Goal: Task Accomplishment & Management: Complete application form

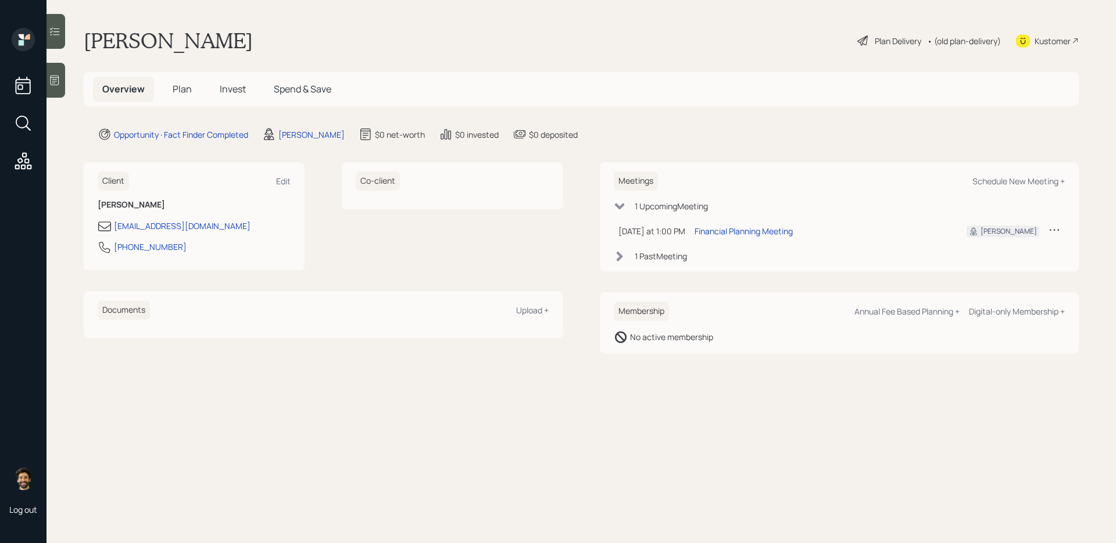
click at [176, 88] on span "Plan" at bounding box center [182, 89] width 19 height 13
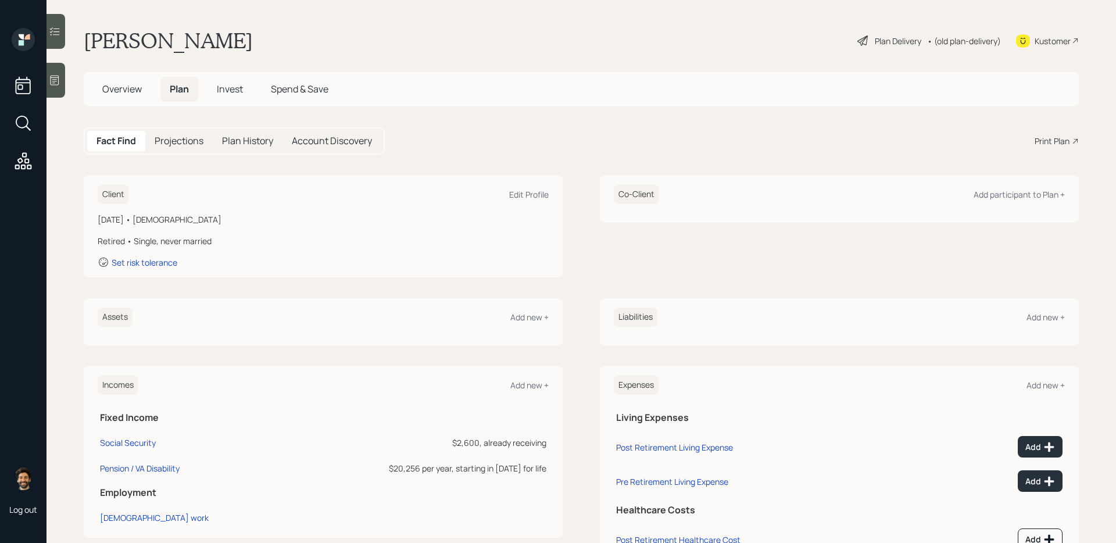
scroll to position [49, 0]
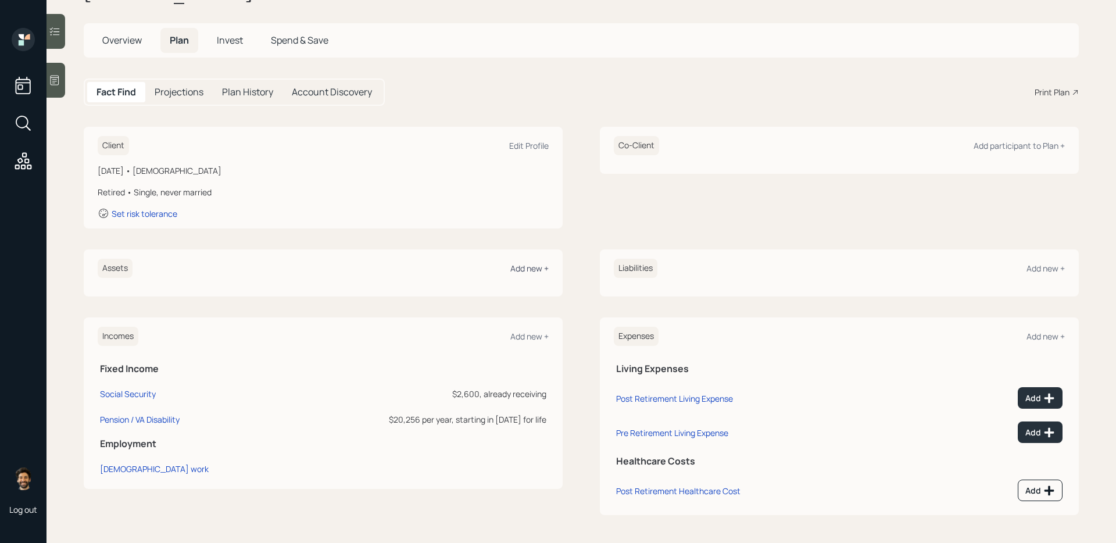
click at [532, 271] on div "Add new +" at bounding box center [529, 268] width 38 height 11
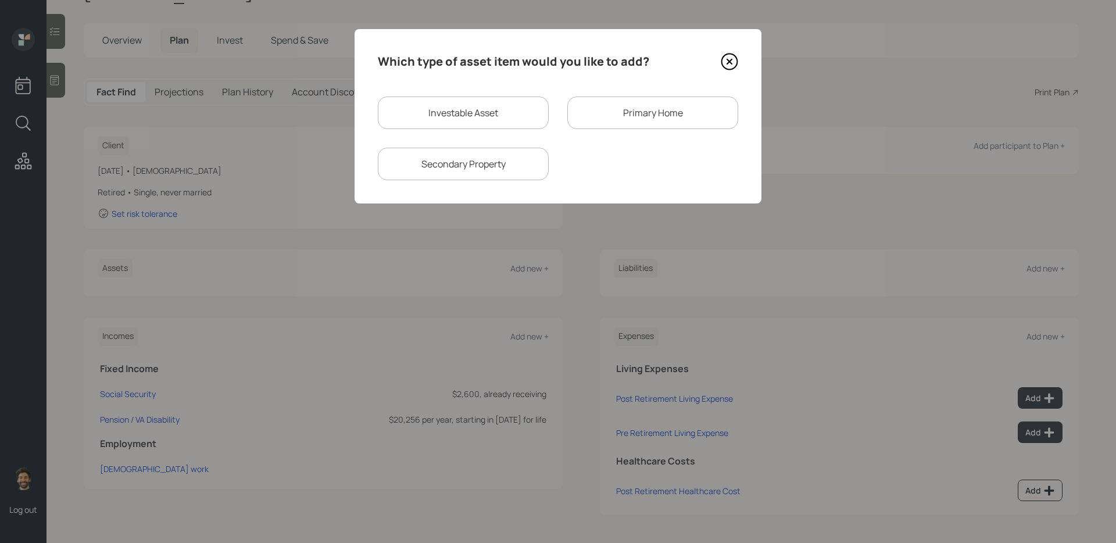
click at [457, 108] on div "Investable Asset" at bounding box center [463, 112] width 171 height 33
select select "taxable"
select select "balanced"
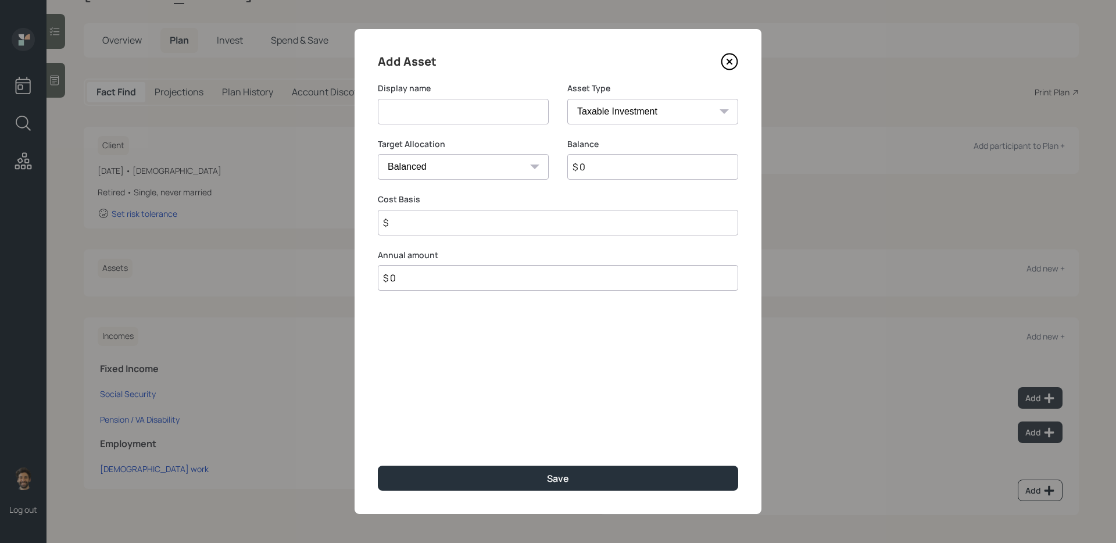
click at [434, 111] on input at bounding box center [463, 112] width 171 height 26
type input "ETrade Brokerage"
click at [588, 161] on input "$ 0" at bounding box center [652, 167] width 171 height 26
type input "$ 200,000"
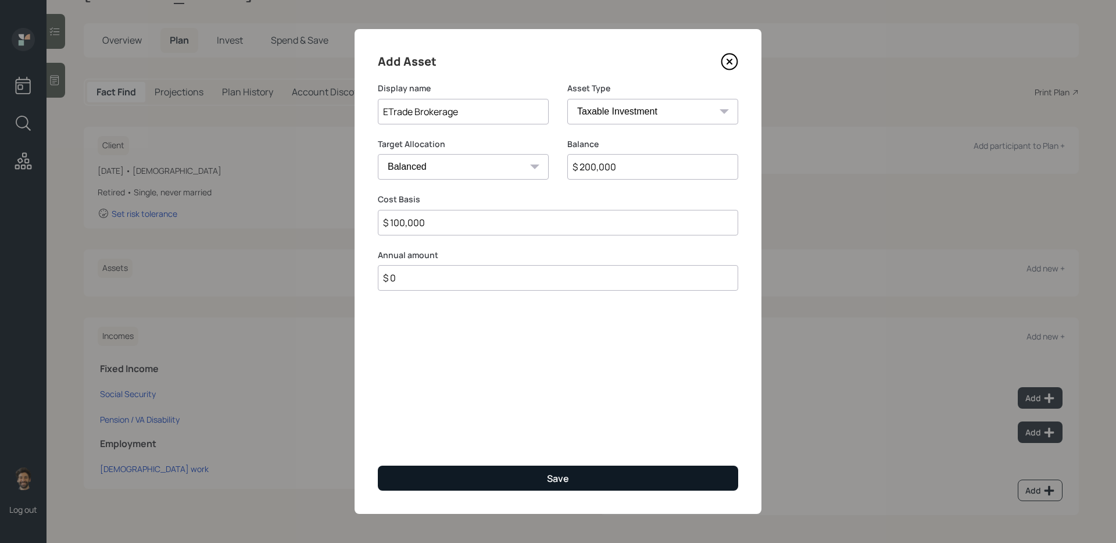
type input "$ 100,000"
click at [405, 480] on button "Save" at bounding box center [558, 477] width 360 height 25
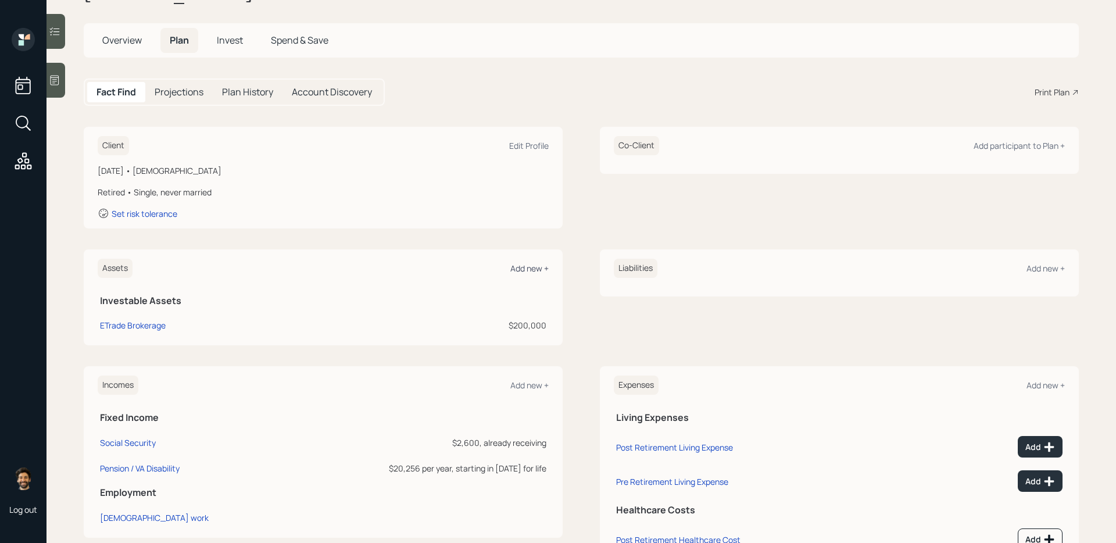
click at [526, 268] on div "Add new +" at bounding box center [529, 268] width 38 height 11
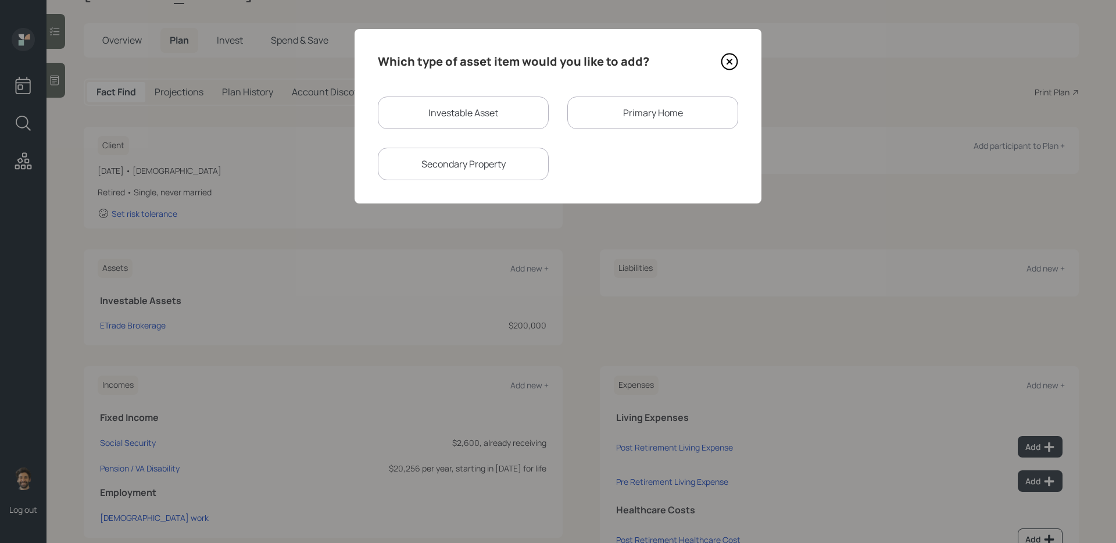
click at [415, 116] on div "Investable Asset" at bounding box center [463, 112] width 171 height 33
select select "taxable"
select select "balanced"
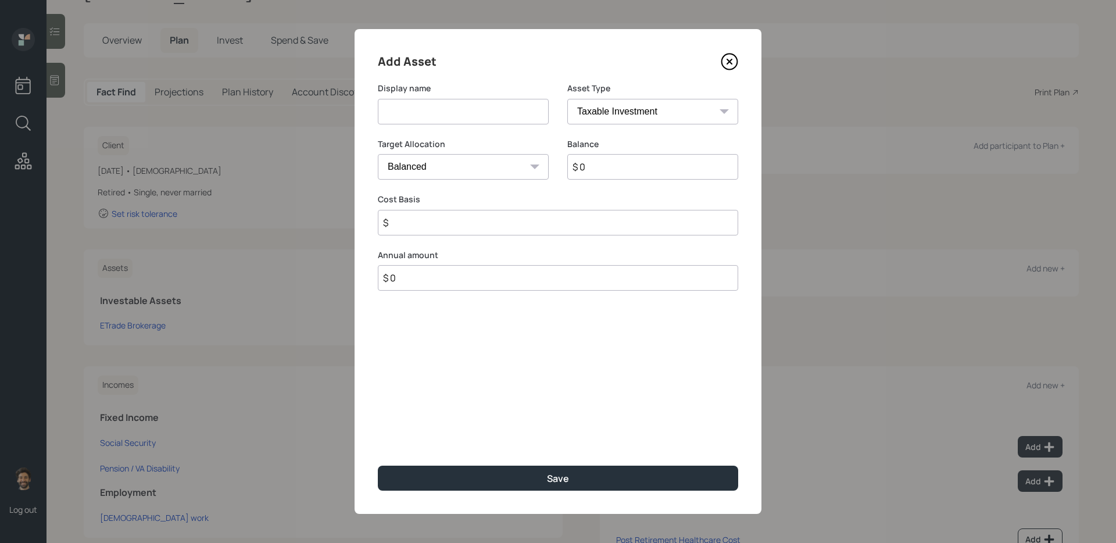
click at [404, 119] on input at bounding box center [463, 112] width 171 height 26
type input "Alliance Brokerage"
click at [597, 167] on input "$ 0" at bounding box center [652, 167] width 171 height 26
type input "$ 100,000"
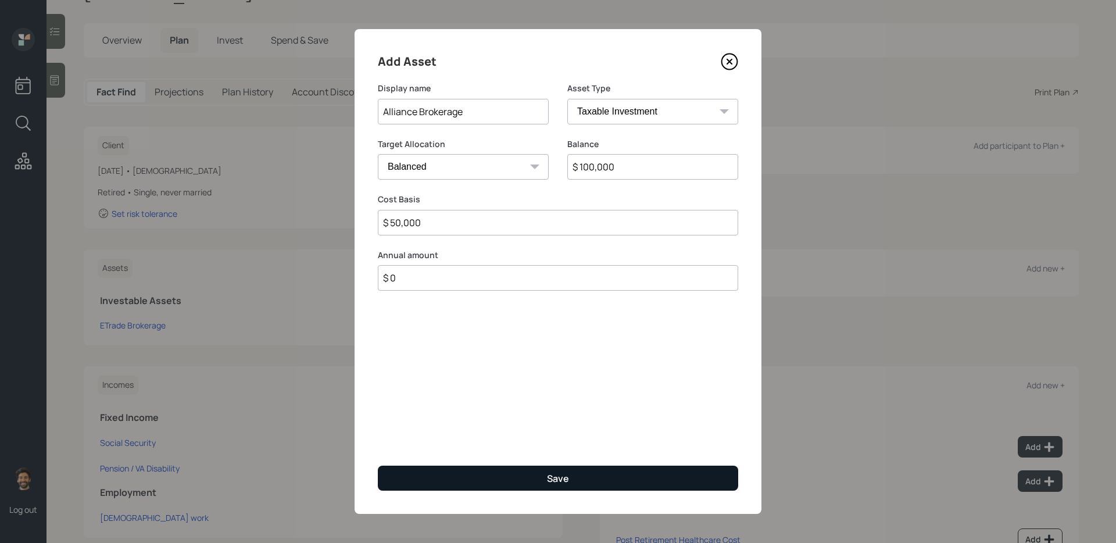
type input "$ 50,000"
click at [520, 471] on button "Save" at bounding box center [558, 477] width 360 height 25
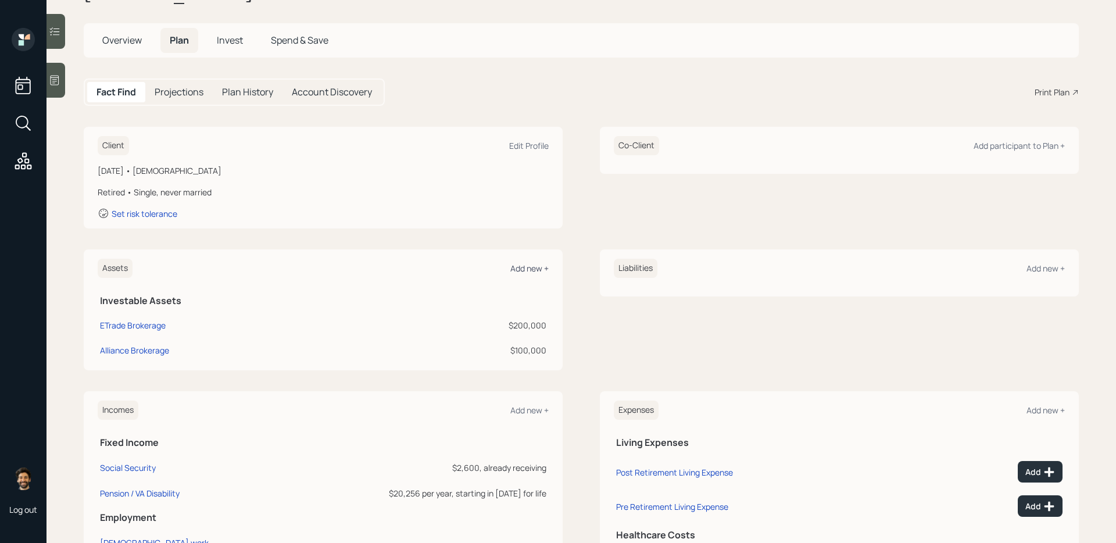
click at [528, 268] on div "Add new +" at bounding box center [529, 268] width 38 height 11
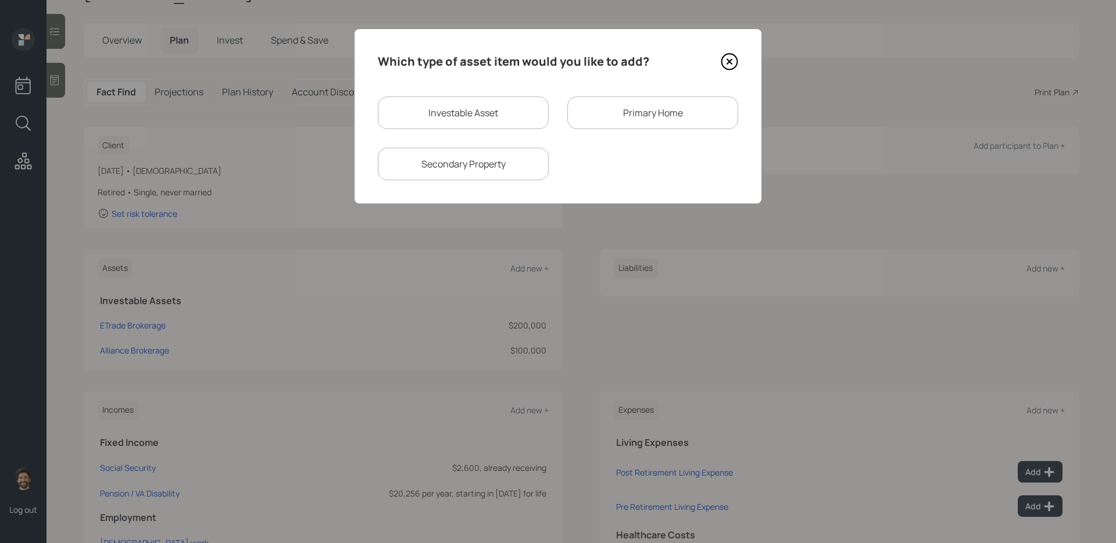
click at [438, 107] on div "Investable Asset" at bounding box center [463, 112] width 171 height 33
select select "taxable"
select select "balanced"
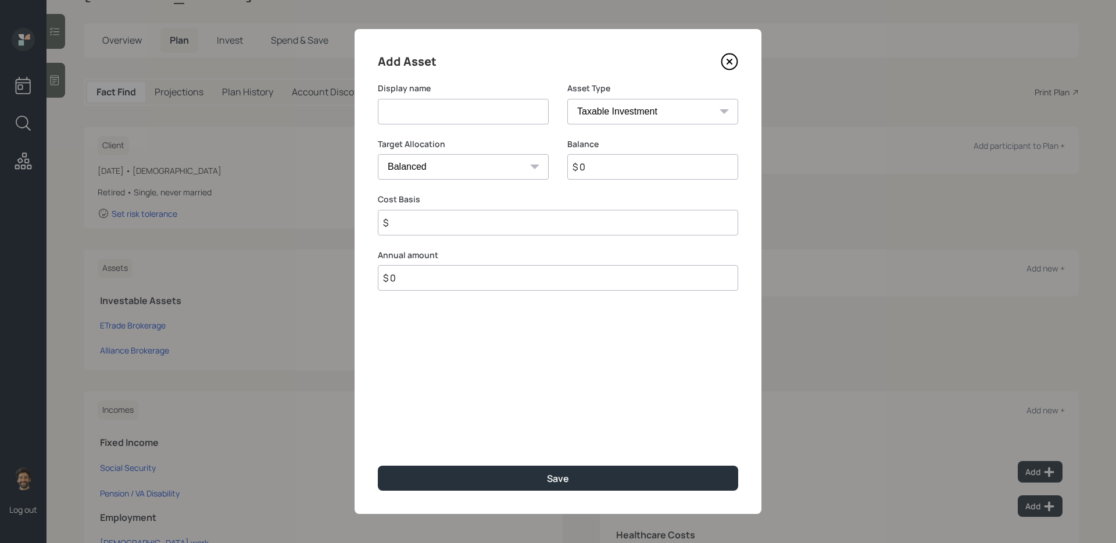
click at [430, 117] on input at bounding box center [463, 112] width 171 height 26
type input "American Equity Roth IRA"
click at [601, 168] on input "$ 0" at bounding box center [652, 167] width 171 height 26
type input "$ 1"
click at [604, 120] on select "SEP IRA IRA Roth IRA 401(k) Roth 401(k) 403(b) Roth 403(b) 457(b) Roth 457(b) H…" at bounding box center [652, 112] width 171 height 26
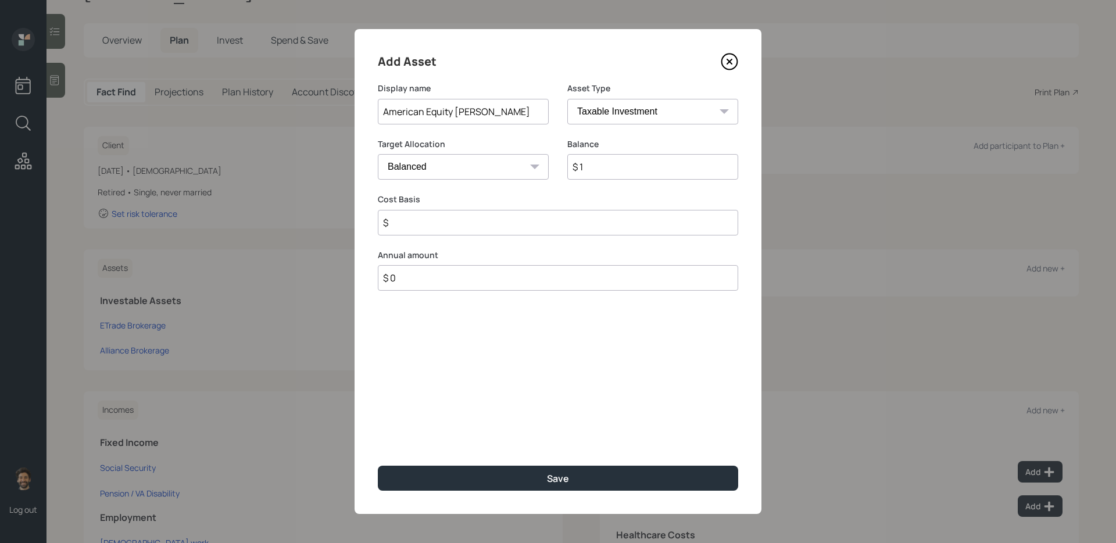
select select "roth_ira"
click at [567, 99] on select "SEP IRA IRA Roth IRA 401(k) Roth 401(k) 403(b) Roth 403(b) 457(b) Roth 457(b) H…" at bounding box center [652, 112] width 171 height 26
click at [424, 216] on input "$" at bounding box center [558, 223] width 360 height 26
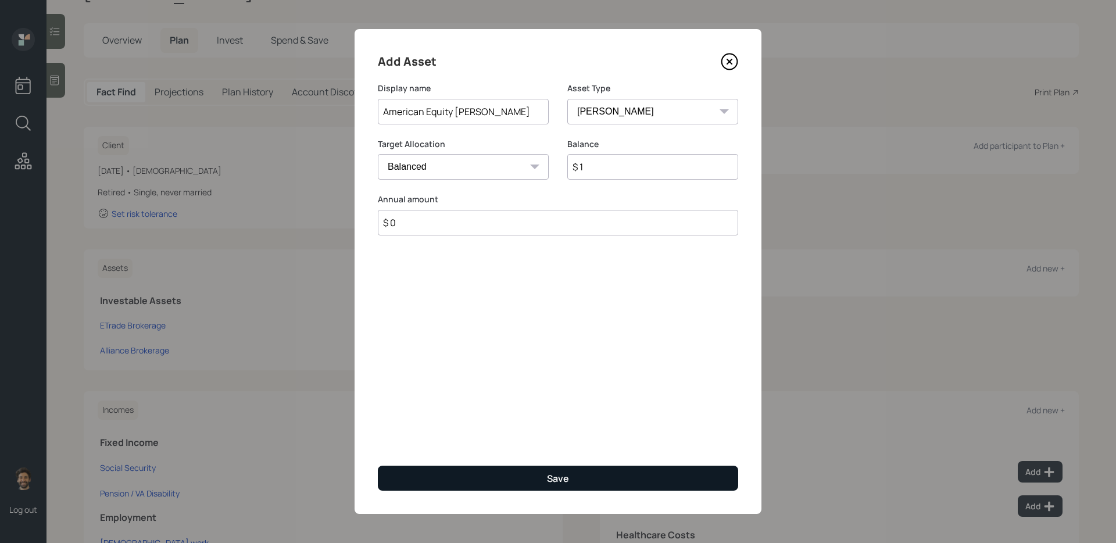
type input "$ 0"
click at [410, 482] on button "Save" at bounding box center [558, 477] width 360 height 25
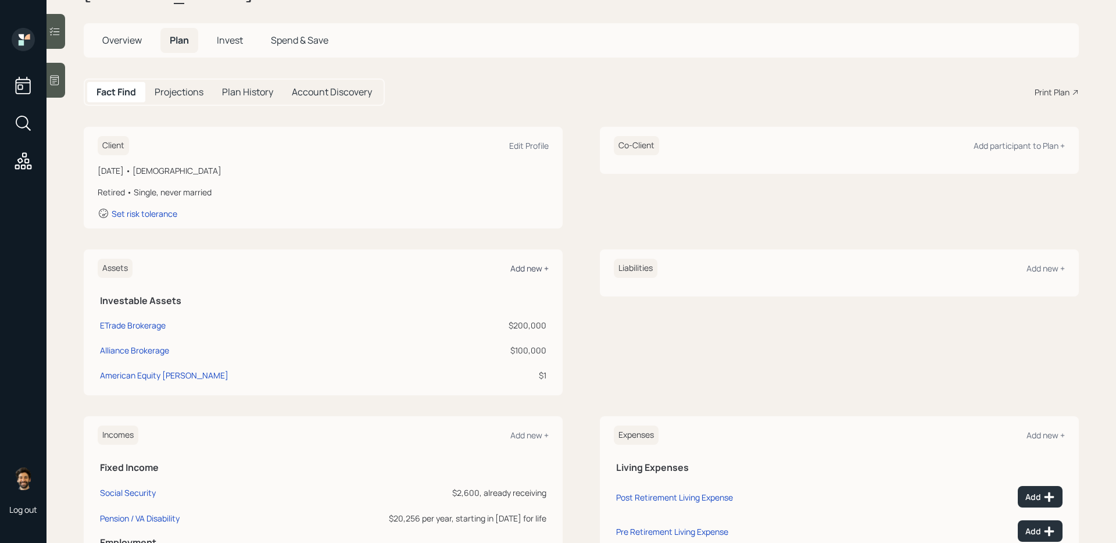
click at [521, 272] on div "Add new +" at bounding box center [529, 268] width 38 height 11
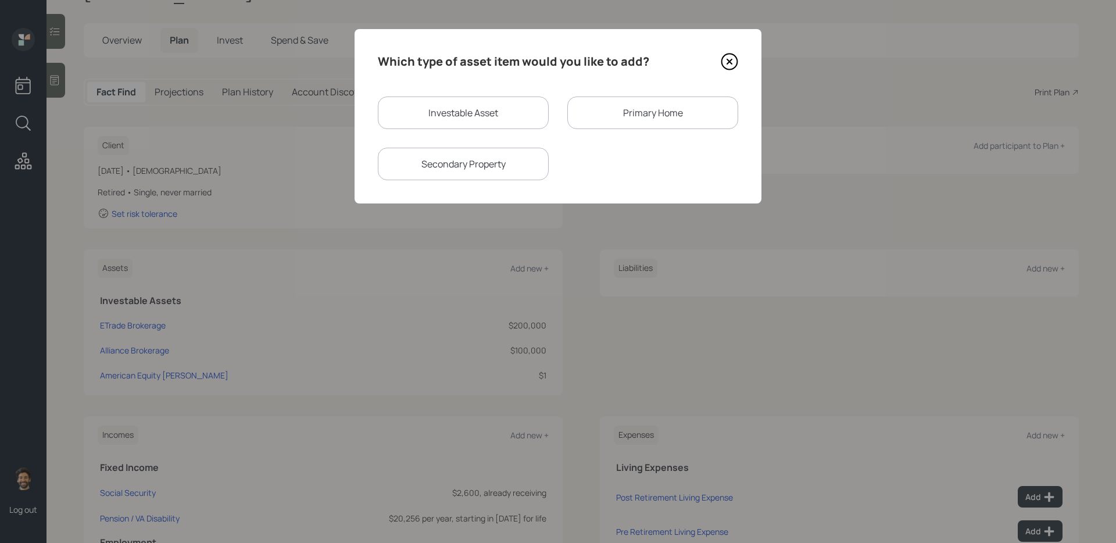
click at [447, 110] on div "Investable Asset" at bounding box center [463, 112] width 171 height 33
select select "taxable"
select select "balanced"
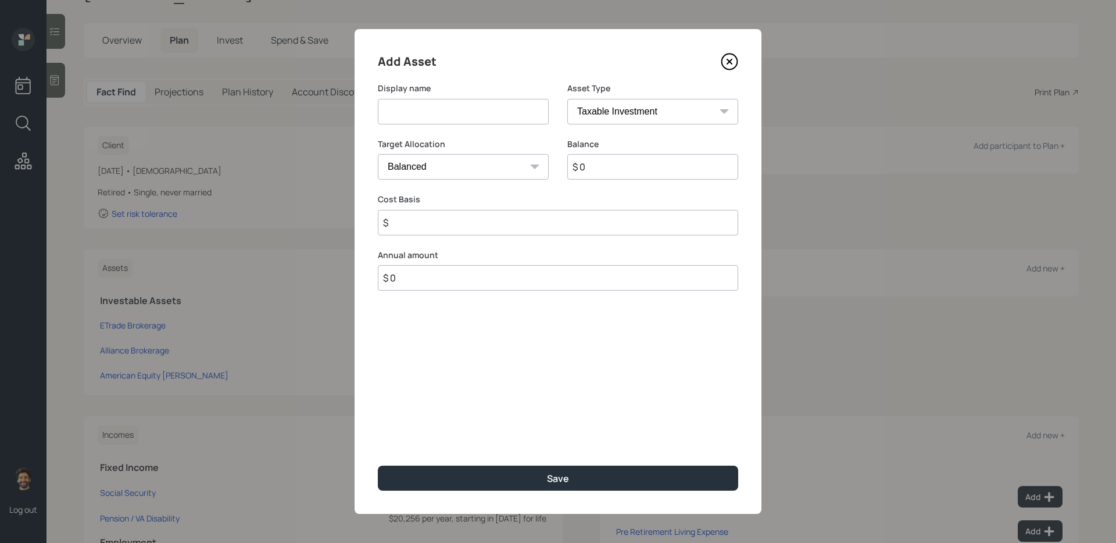
click at [447, 117] on input at bounding box center [463, 112] width 171 height 26
type input "Annuity"
click at [603, 161] on input "$ 0" at bounding box center [652, 167] width 171 height 26
type input "$ 1"
click at [606, 119] on select "SEP IRA IRA Roth IRA 401(k) Roth 401(k) 403(b) Roth 403(b) 457(b) Roth 457(b) H…" at bounding box center [652, 112] width 171 height 26
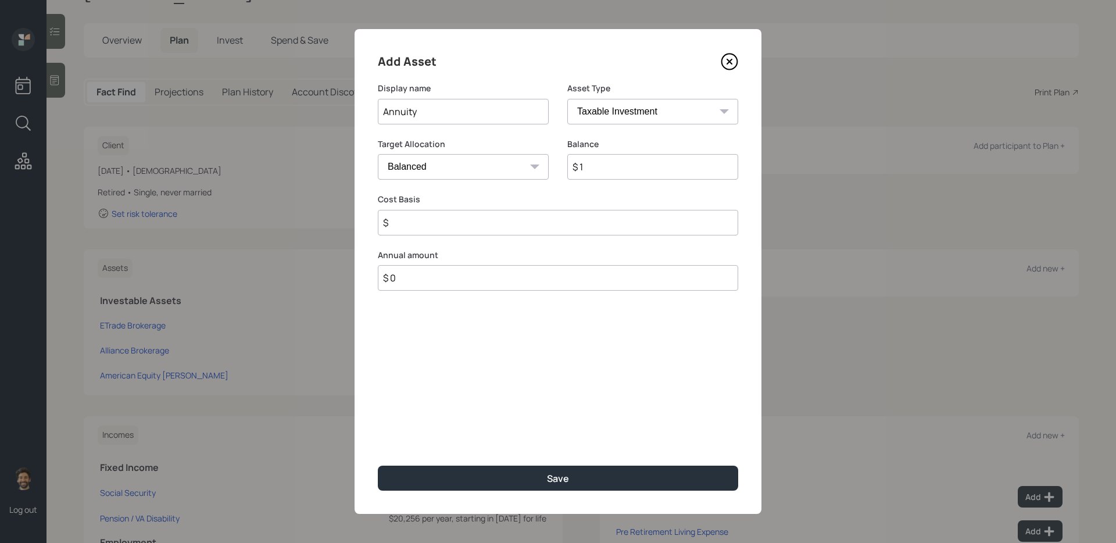
click at [567, 99] on select "SEP IRA IRA Roth IRA 401(k) Roth 401(k) 403(b) Roth 403(b) 457(b) Roth 457(b) H…" at bounding box center [652, 112] width 171 height 26
click at [439, 226] on input "$" at bounding box center [558, 223] width 360 height 26
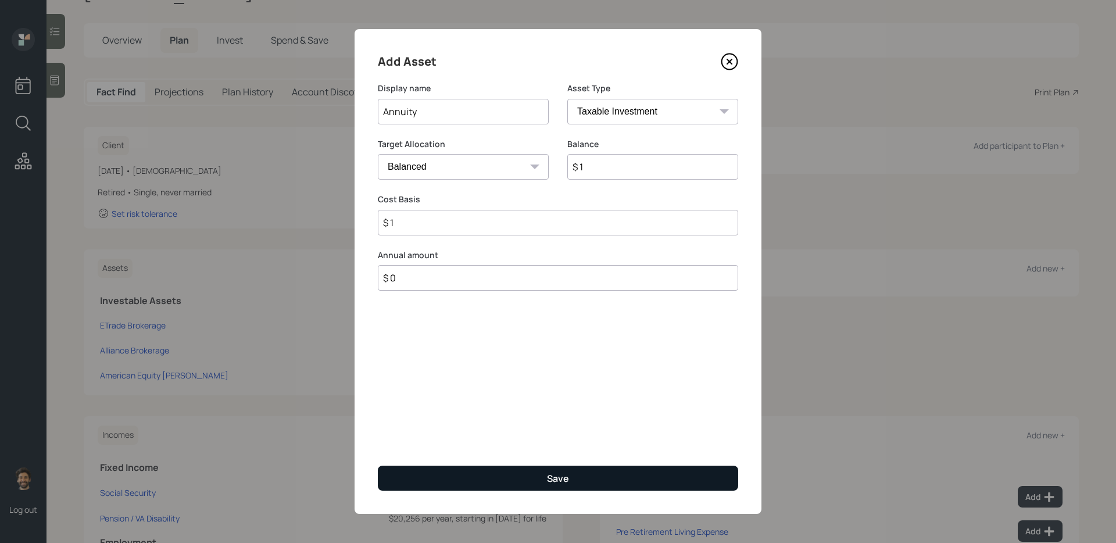
type input "$ 1"
click at [398, 470] on button "Save" at bounding box center [558, 477] width 360 height 25
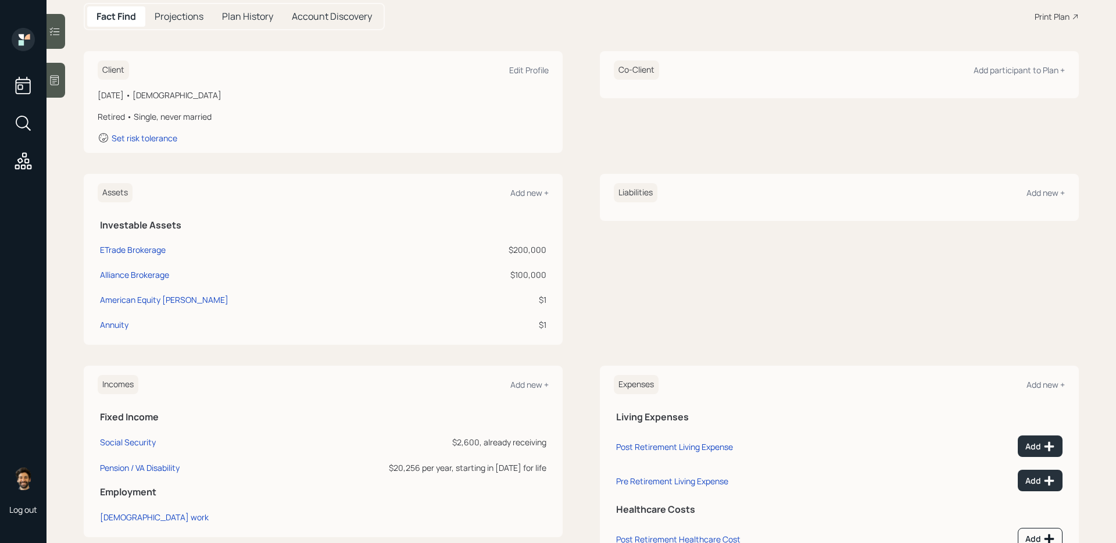
scroll to position [131, 0]
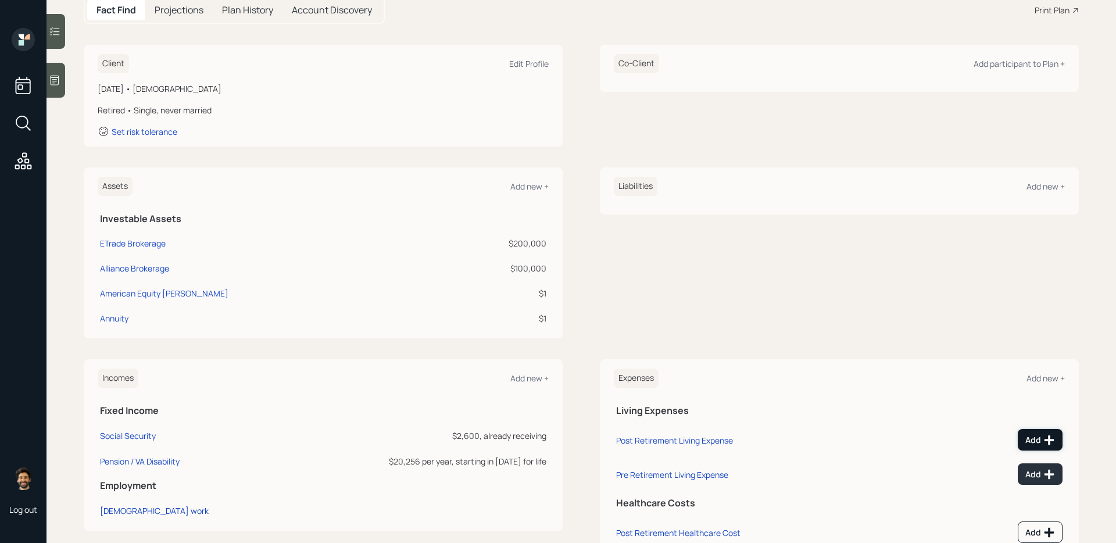
click at [1036, 442] on div "Add" at bounding box center [1040, 440] width 30 height 12
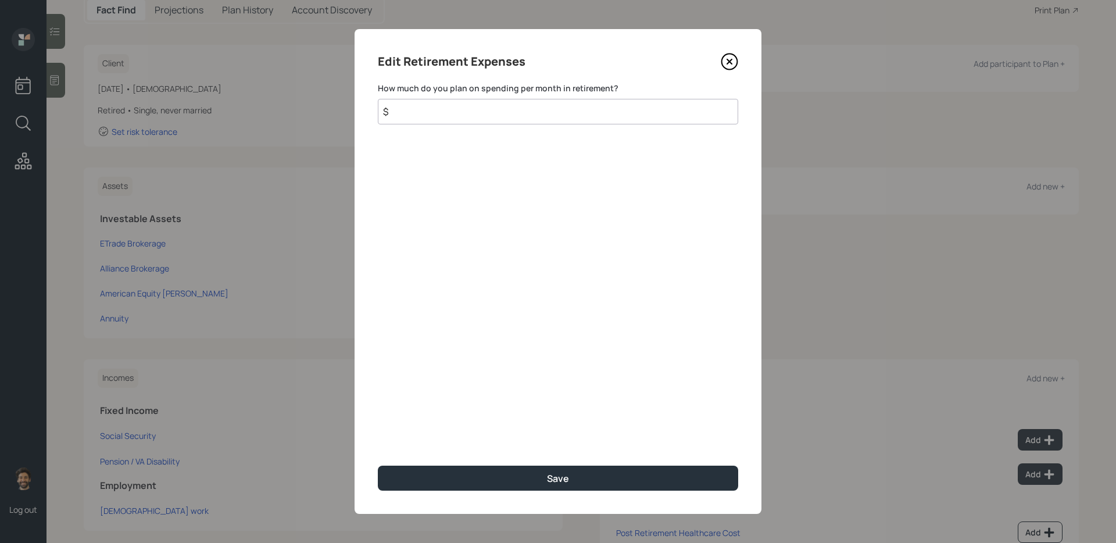
click at [457, 117] on input "$" at bounding box center [558, 112] width 360 height 26
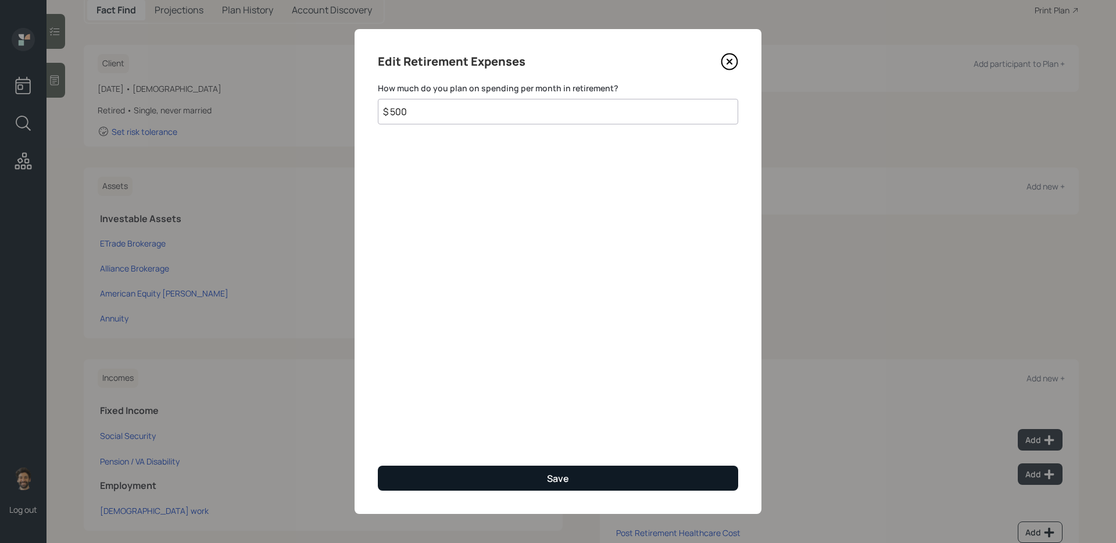
type input "$ 500"
click at [441, 467] on button "Save" at bounding box center [558, 477] width 360 height 25
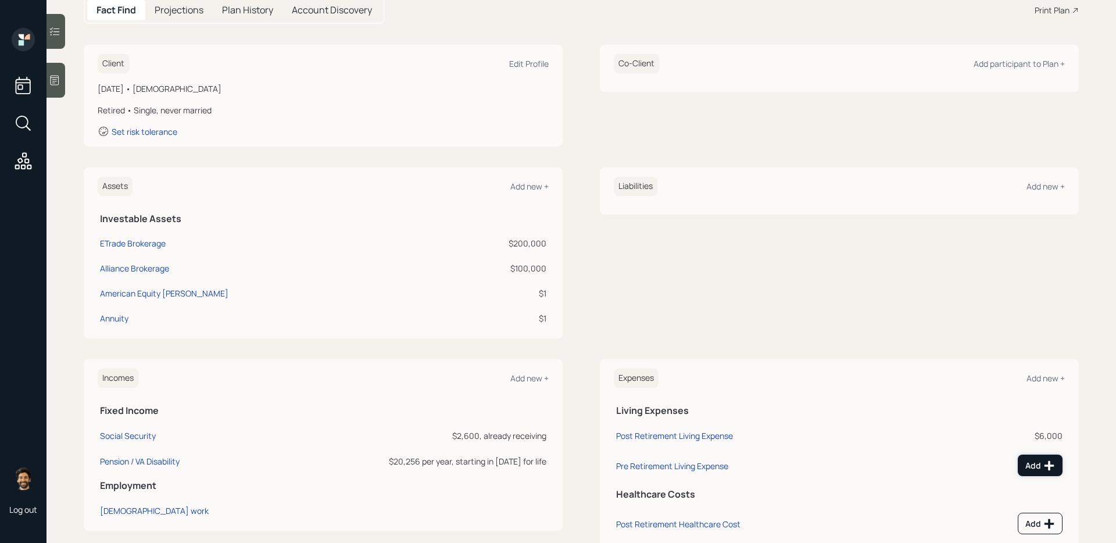
click at [1040, 466] on div "Add" at bounding box center [1040, 466] width 30 height 12
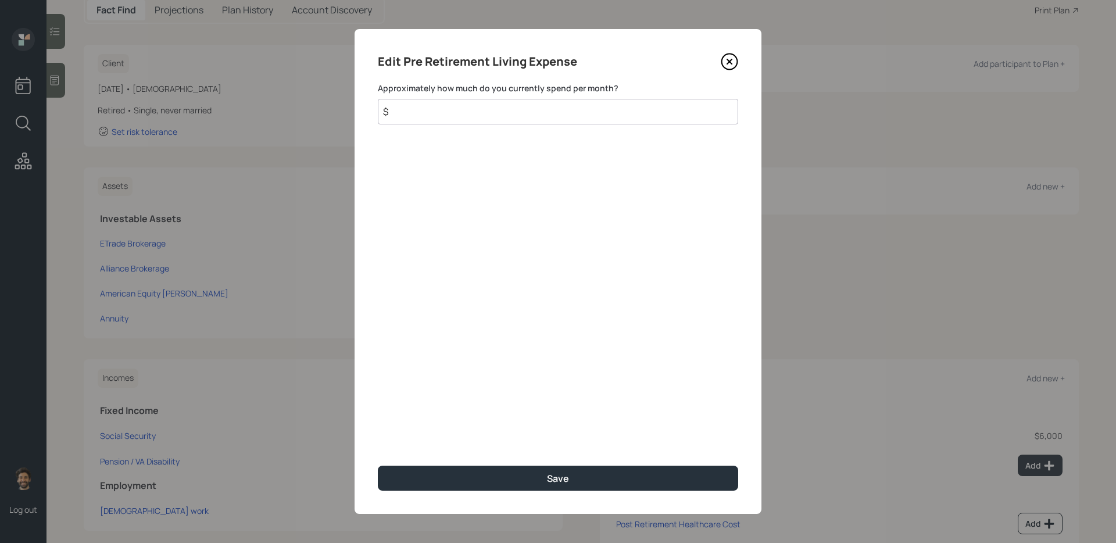
click at [518, 107] on input "$" at bounding box center [558, 112] width 360 height 26
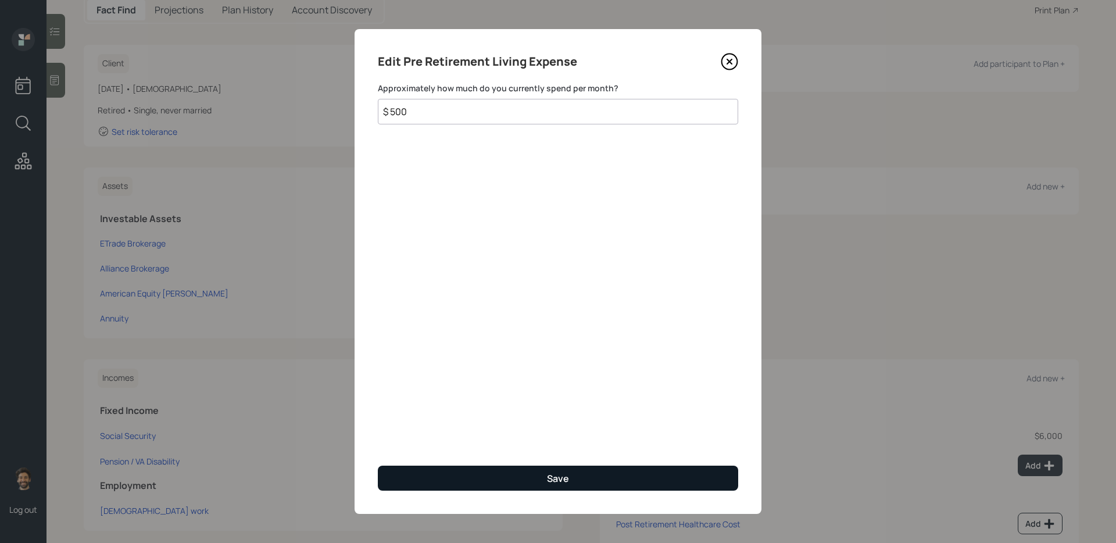
type input "$ 500"
click at [483, 465] on button "Save" at bounding box center [558, 477] width 360 height 25
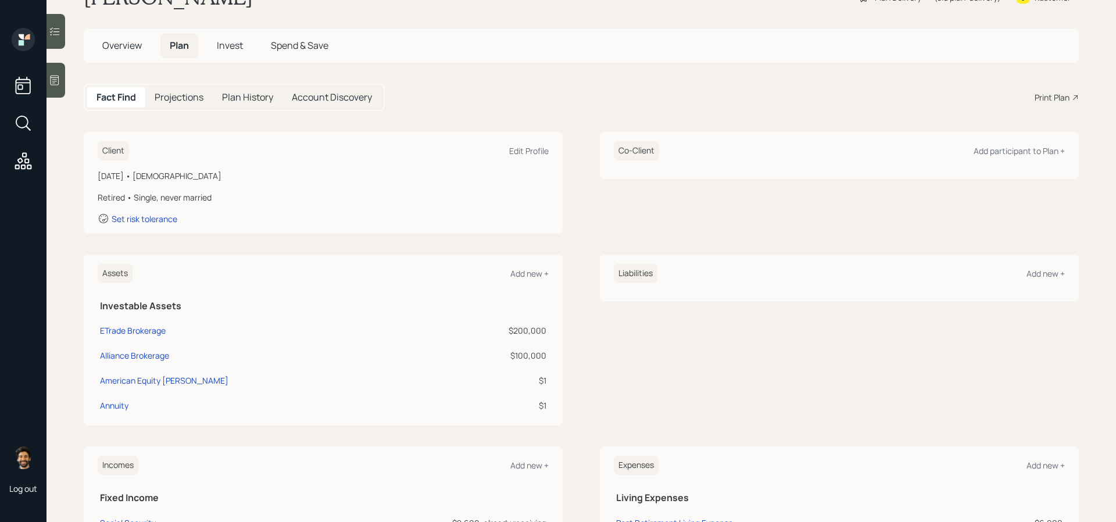
scroll to position [52, 0]
